Goal: Task Accomplishment & Management: Manage account settings

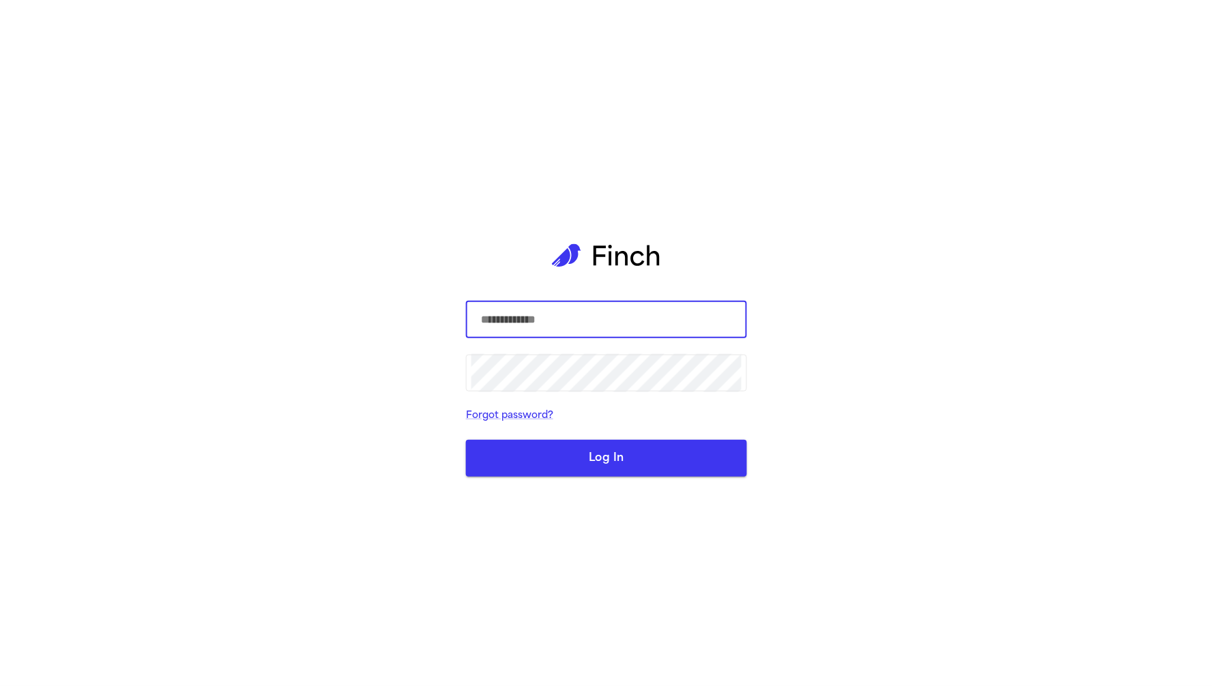
click at [543, 312] on input "text" at bounding box center [606, 320] width 270 height 38
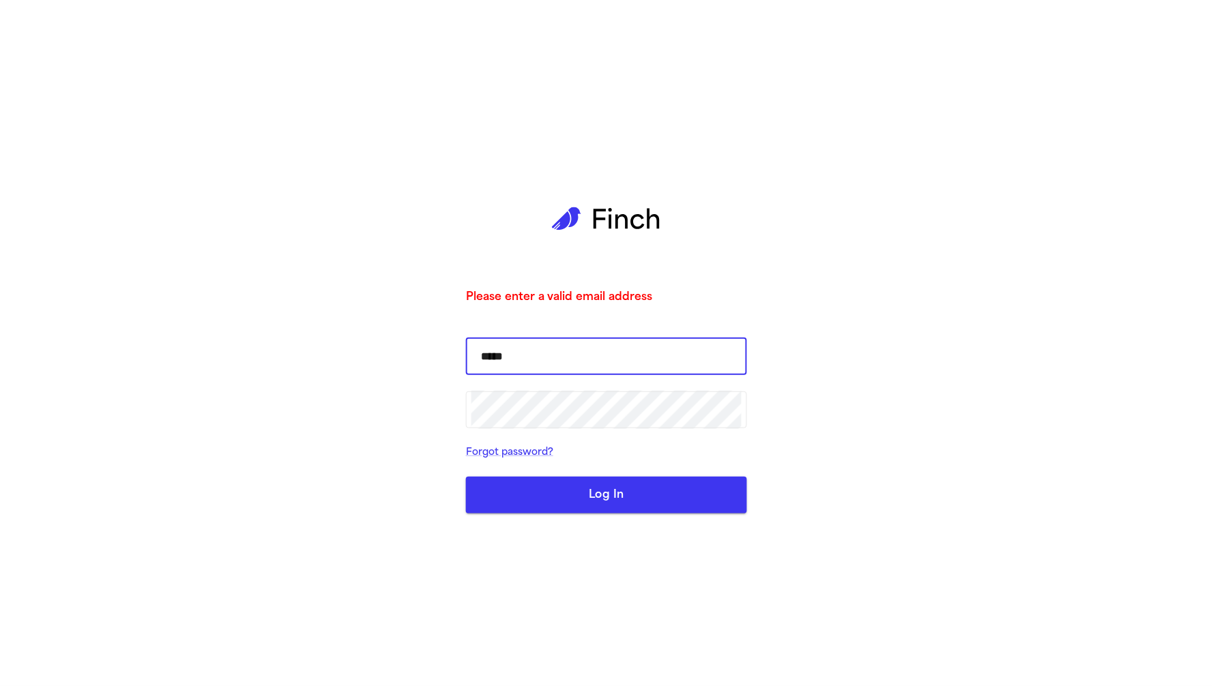
click at [596, 371] on input "*****" at bounding box center [606, 357] width 270 height 38
type input "**********"
click at [466, 477] on button "Log In" at bounding box center [606, 495] width 281 height 37
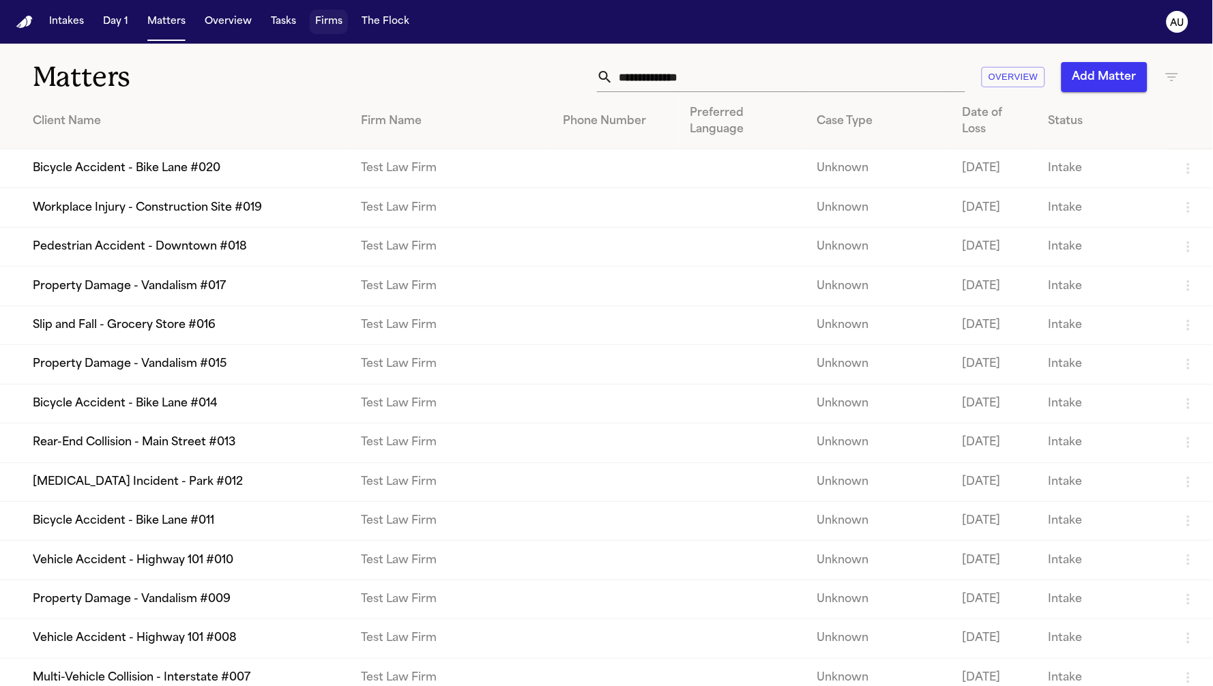
click at [332, 32] on button "Firms" at bounding box center [329, 22] width 38 height 25
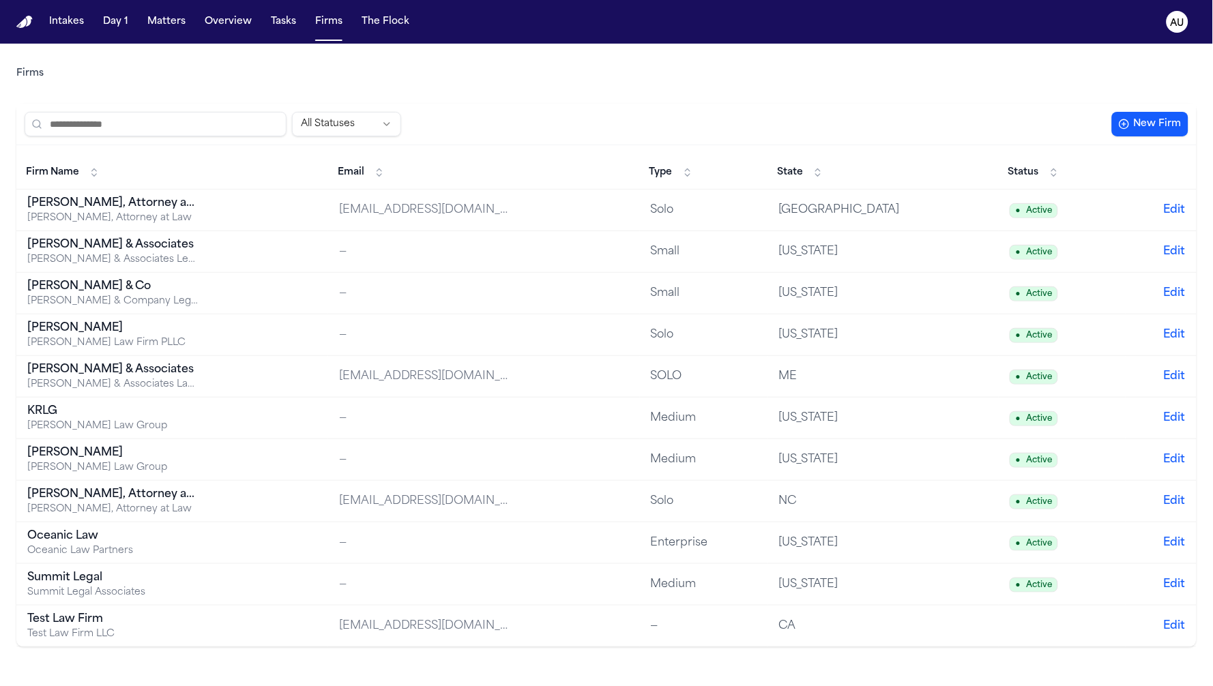
click at [510, 202] on div "info@allisonhillattorneya.com" at bounding box center [424, 210] width 171 height 16
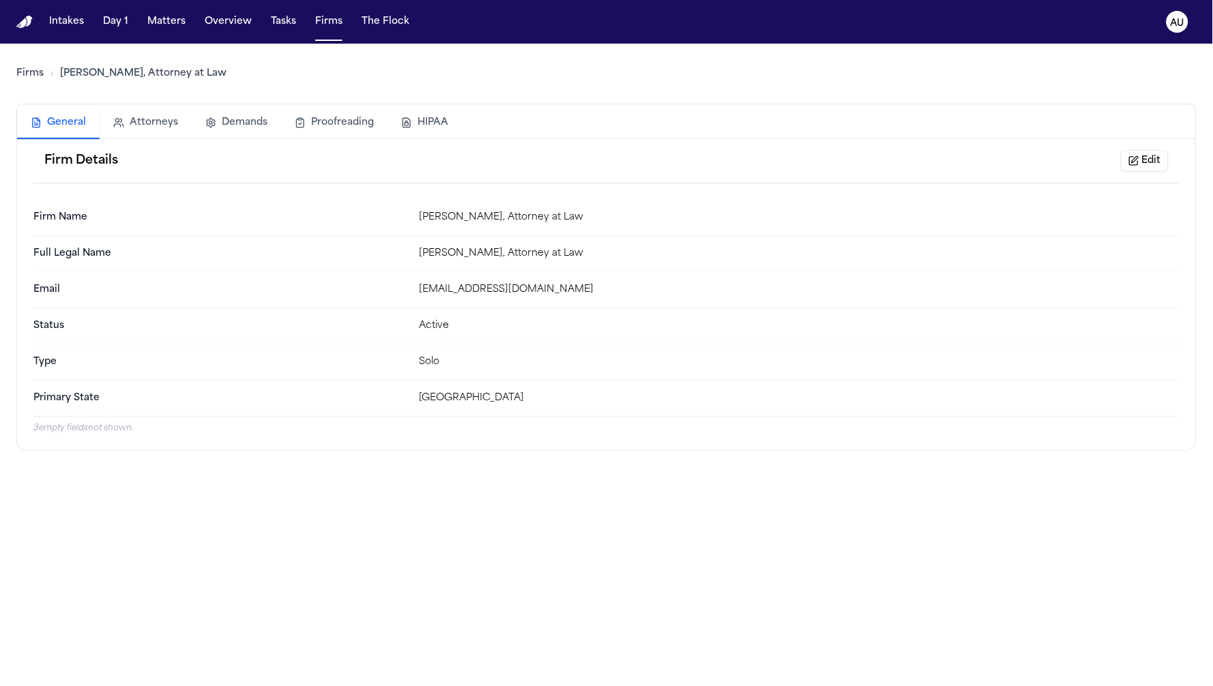
click at [827, 177] on div "Firm Details Edit" at bounding box center [606, 161] width 1146 height 44
click at [119, 440] on div "Firm Details Edit Firm Name Allison Hill, Attorney at Law Full Legal Name Allis…" at bounding box center [606, 294] width 1179 height 311
click at [59, 423] on p "3 empty fields not shown." at bounding box center [606, 428] width 1146 height 11
click at [60, 429] on p "3 empty fields not shown." at bounding box center [606, 428] width 1146 height 11
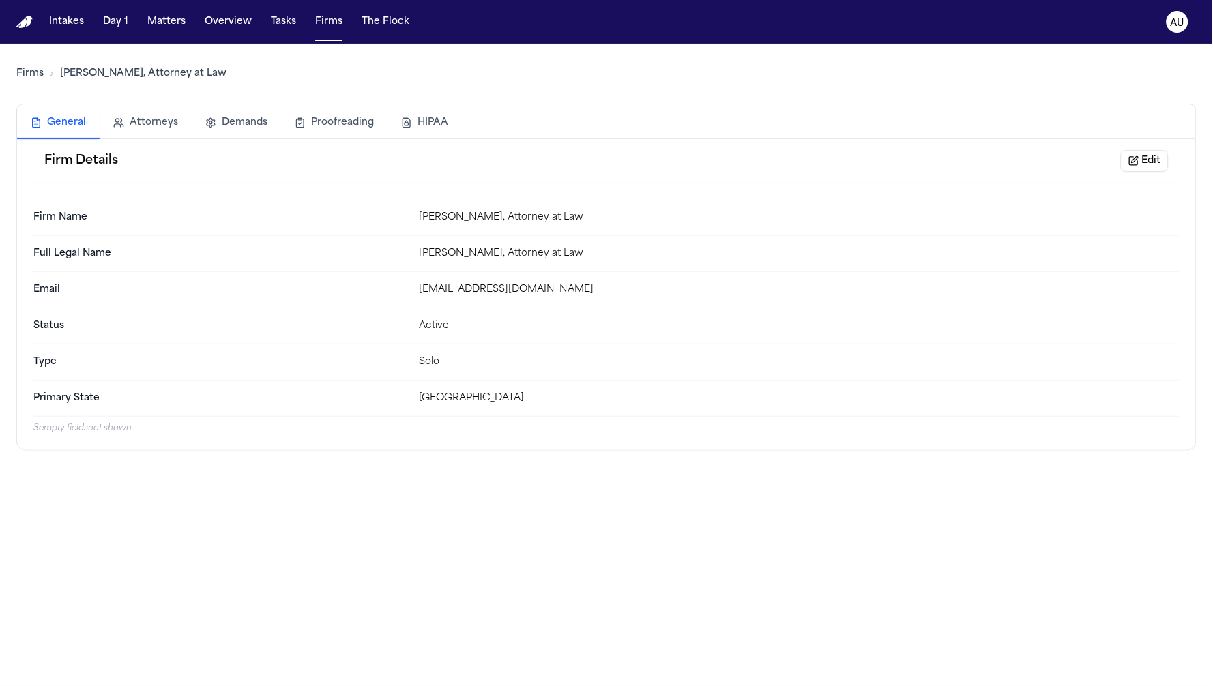
click at [827, 166] on button "Edit" at bounding box center [1145, 161] width 48 height 22
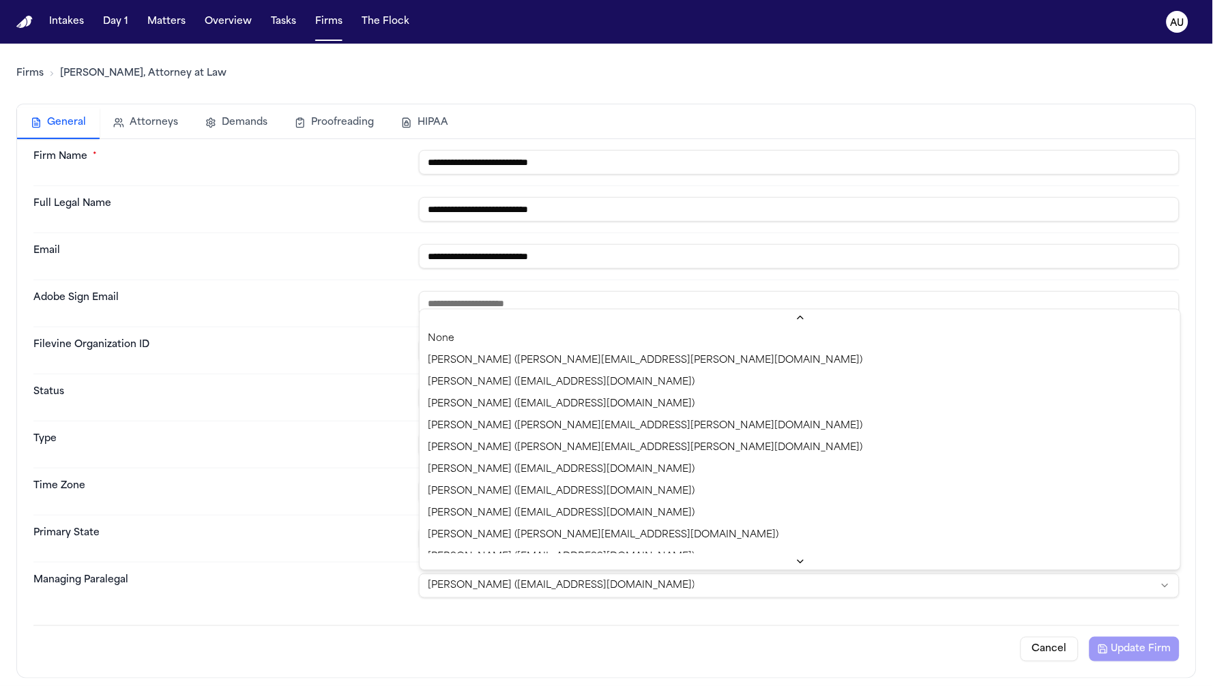
click at [635, 594] on html "**********" at bounding box center [606, 343] width 1213 height 686
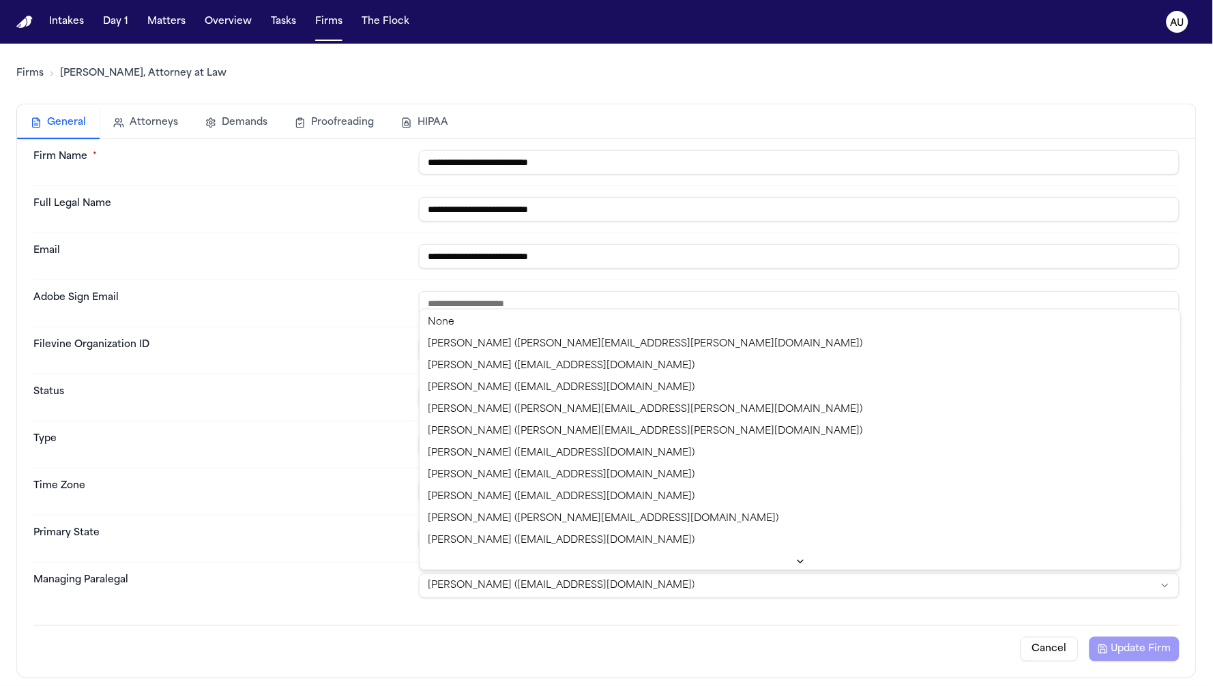
select select "**********"
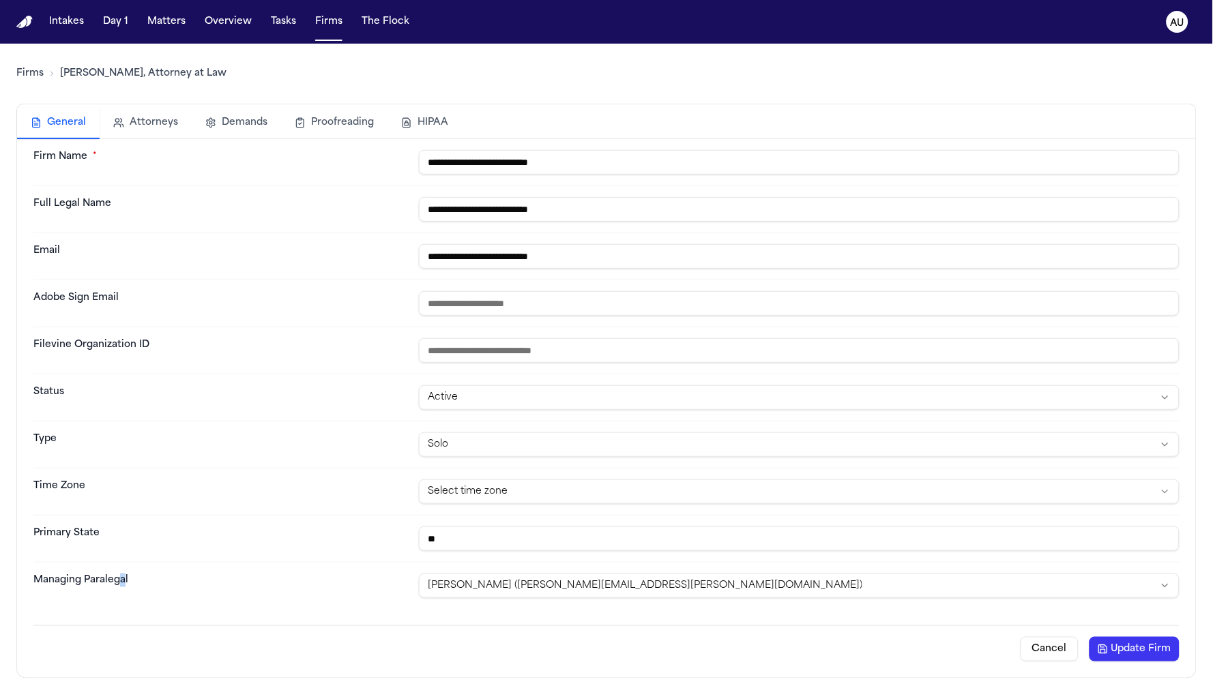
click at [121, 587] on dt "Managing Paralegal" at bounding box center [220, 586] width 375 height 25
click at [827, 659] on button "Update Firm" at bounding box center [1135, 649] width 90 height 25
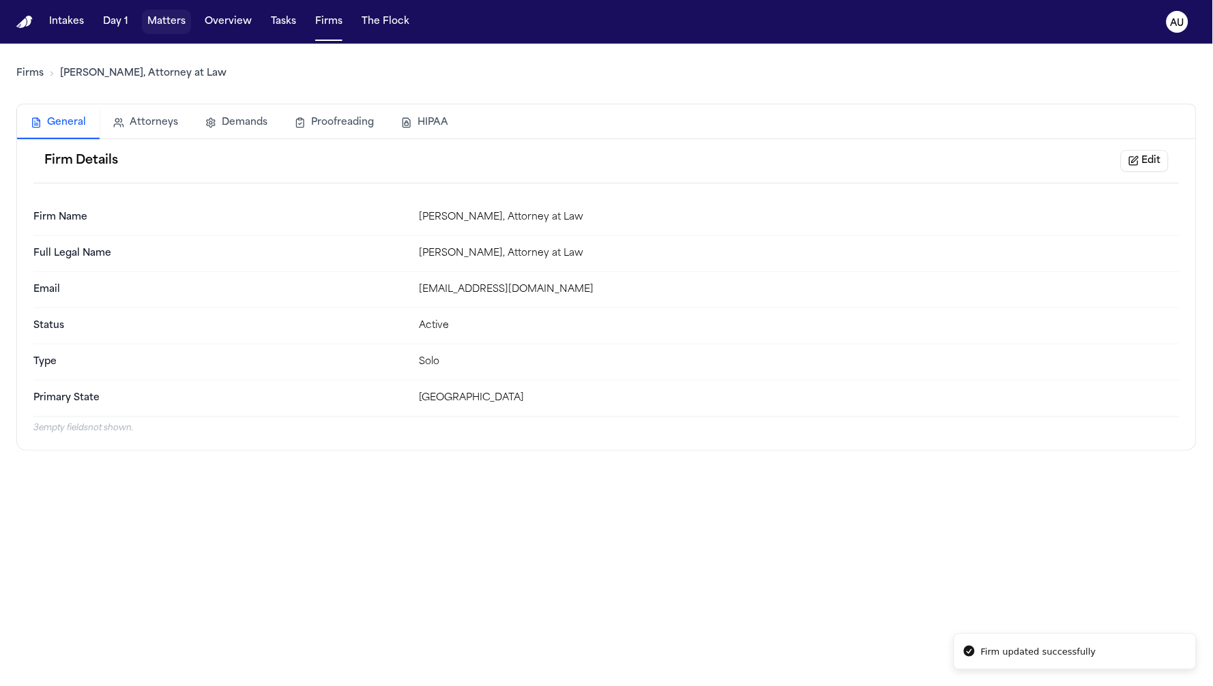
click at [158, 25] on button "Matters" at bounding box center [166, 22] width 49 height 25
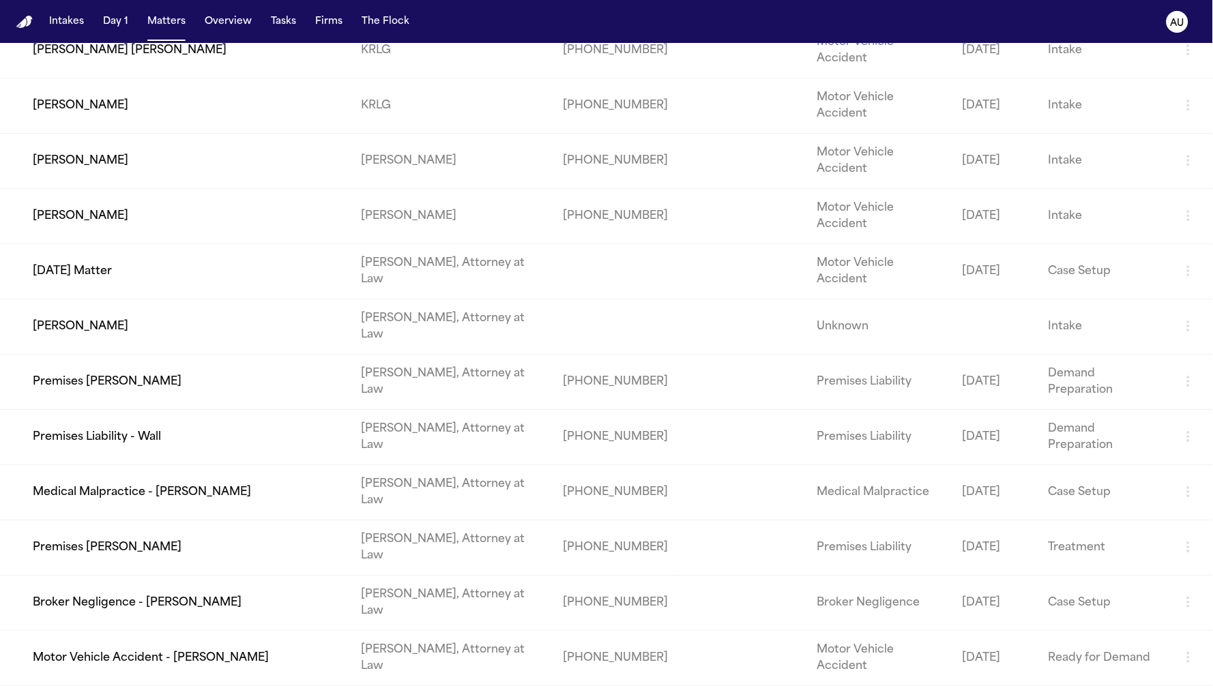
scroll to position [3946, 0]
click at [231, 604] on td "Broker Negligence - [PERSON_NAME]" at bounding box center [175, 602] width 350 height 55
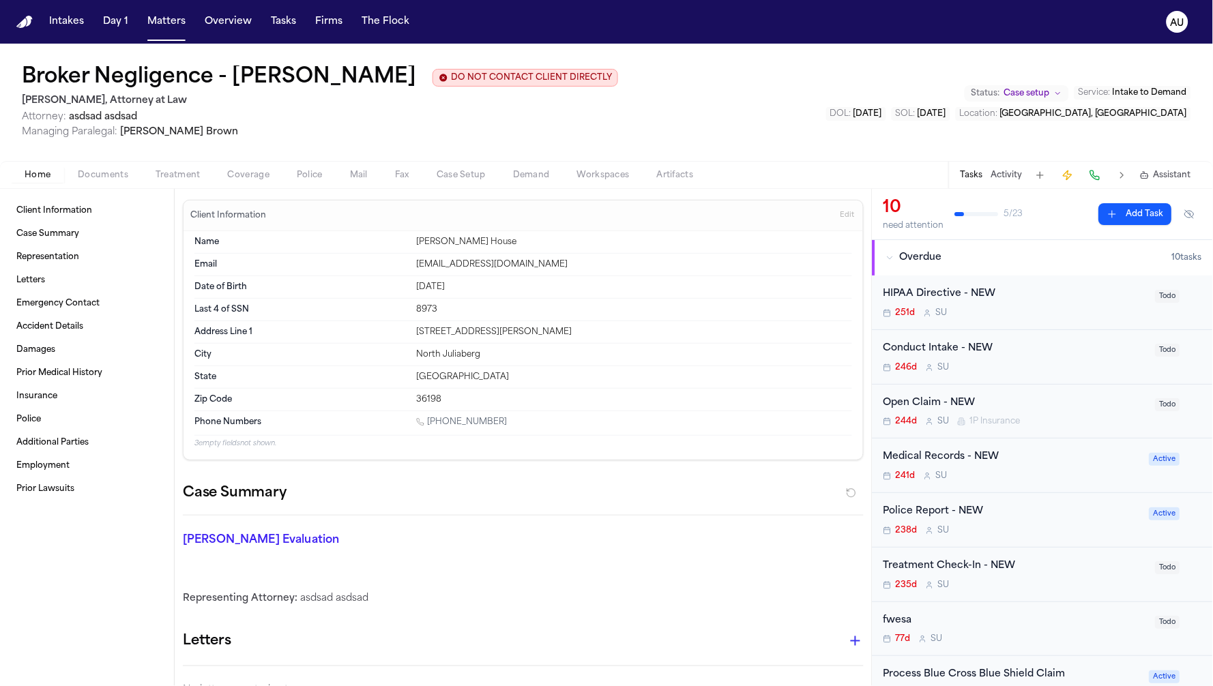
click at [45, 137] on span "Managing Paralegal:" at bounding box center [70, 132] width 96 height 10
click at [224, 134] on span "Managing Paralegal: Alex Brown" at bounding box center [320, 133] width 596 height 14
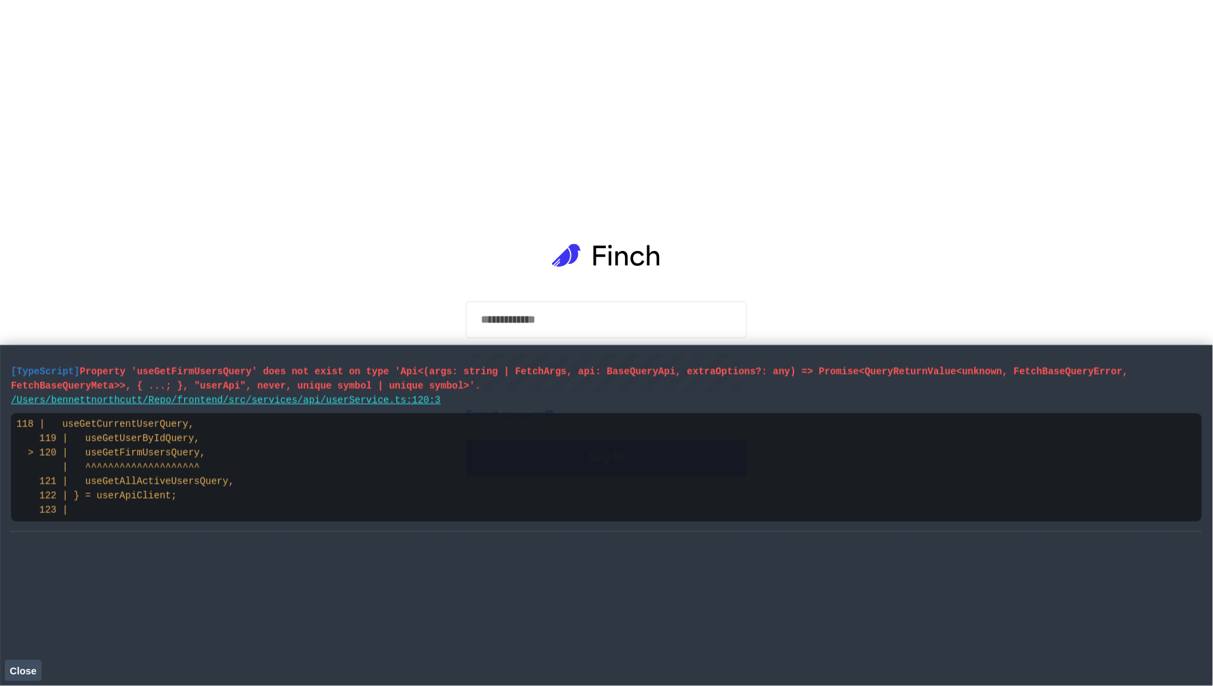
click at [322, 263] on div "​ ​ Forgot password? Log In" at bounding box center [606, 343] width 1213 height 686
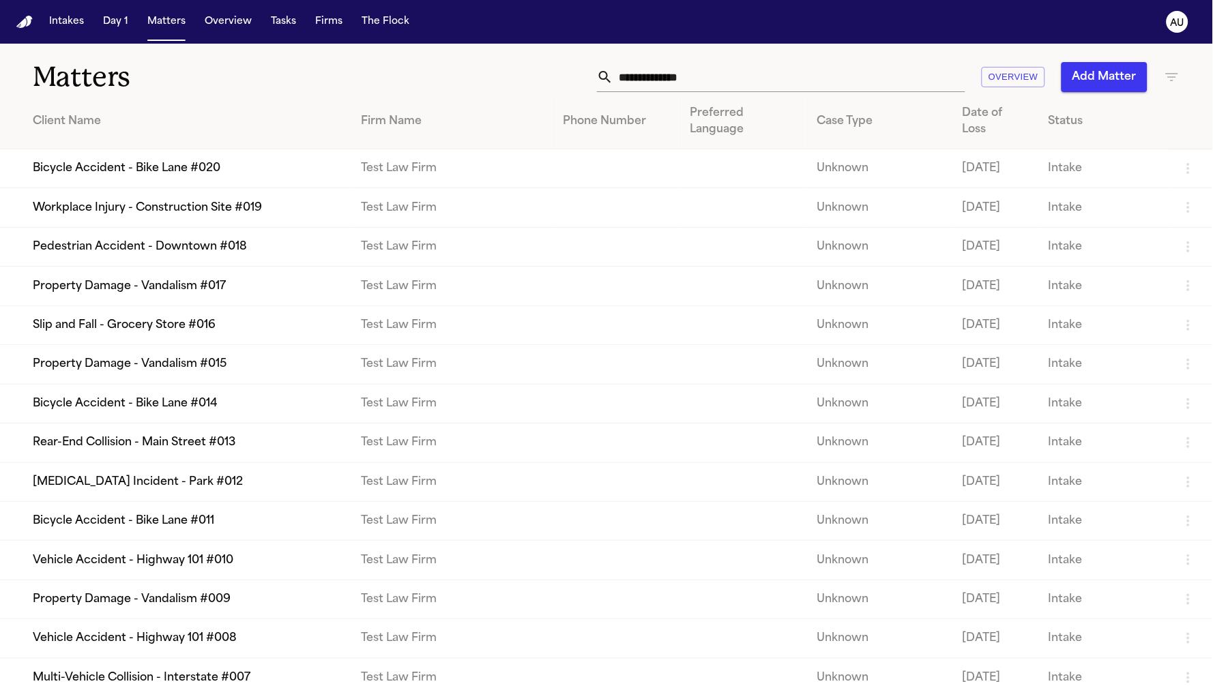
click at [558, 50] on div "Matters Overview Add Matter" at bounding box center [606, 69] width 1213 height 50
click at [553, 48] on div "Matters Overview Add Matter" at bounding box center [606, 69] width 1213 height 50
drag, startPoint x: 540, startPoint y: 48, endPoint x: 915, endPoint y: 1, distance: 377.5
click at [0, 0] on div "Intakes Day 1 Matters Overview Tasks Firms The Flock AU Matters Overview Add Ma…" at bounding box center [606, 343] width 1213 height 686
